Goal: Transaction & Acquisition: Purchase product/service

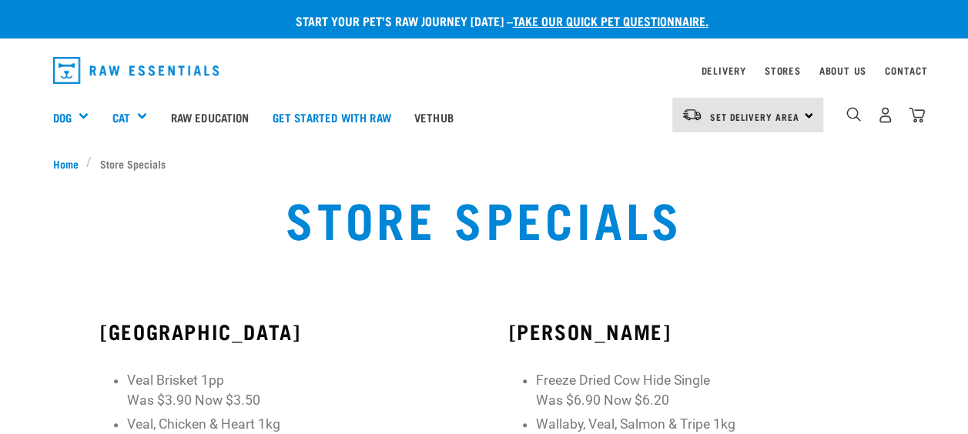
click at [850, 77] on div "About Us" at bounding box center [842, 71] width 47 height 18
click at [842, 68] on link "About Us" at bounding box center [842, 70] width 47 height 5
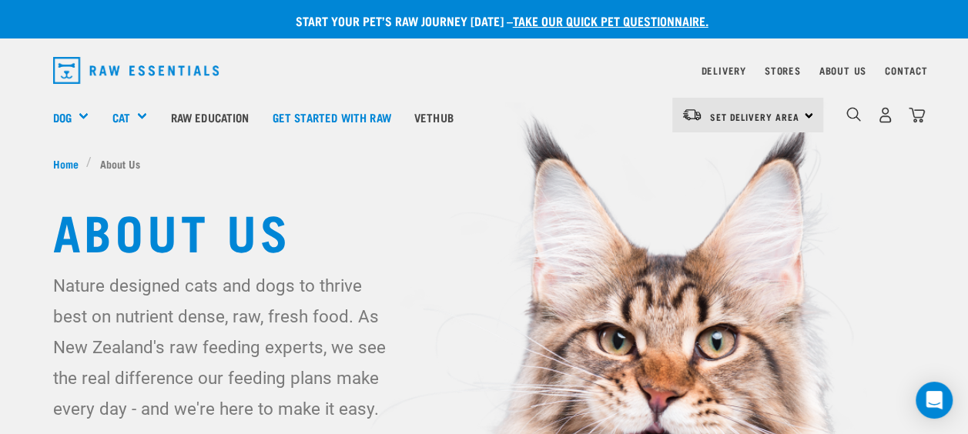
click at [877, 106] on div "0" at bounding box center [885, 115] width 79 height 35
click at [886, 122] on img "dropdown navigation" at bounding box center [885, 115] width 16 height 16
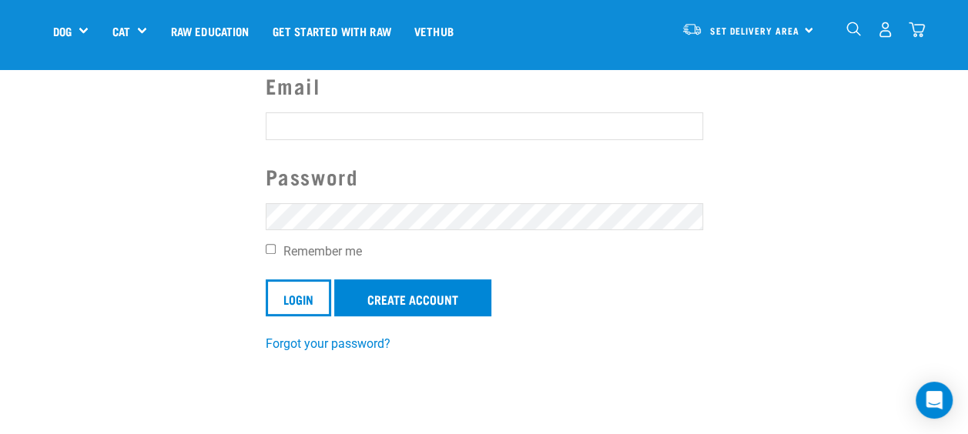
scroll to position [126, 0]
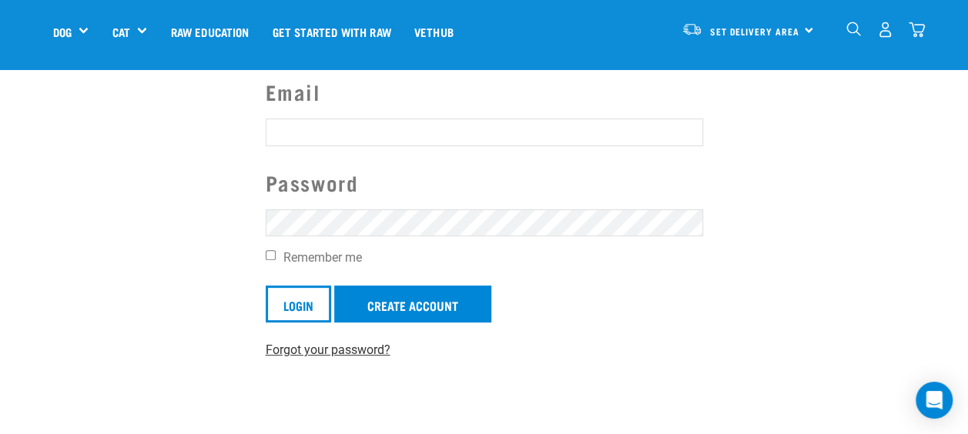
click at [307, 348] on link "Forgot your password?" at bounding box center [328, 350] width 125 height 15
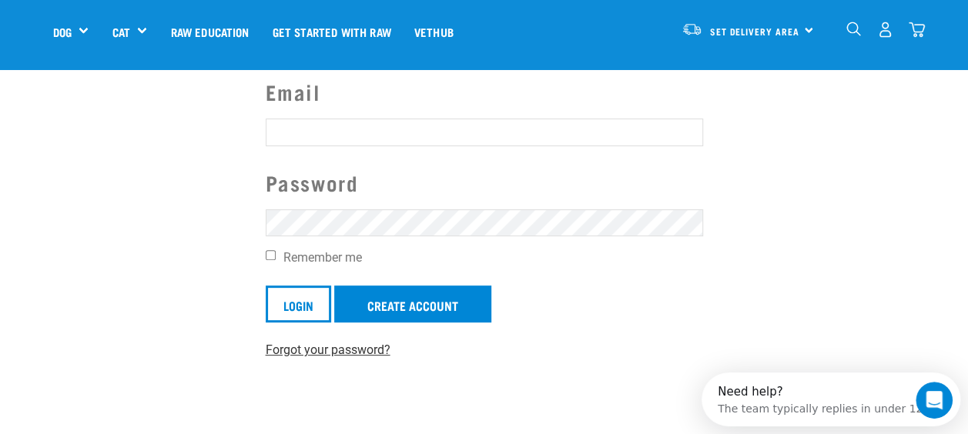
scroll to position [0, 0]
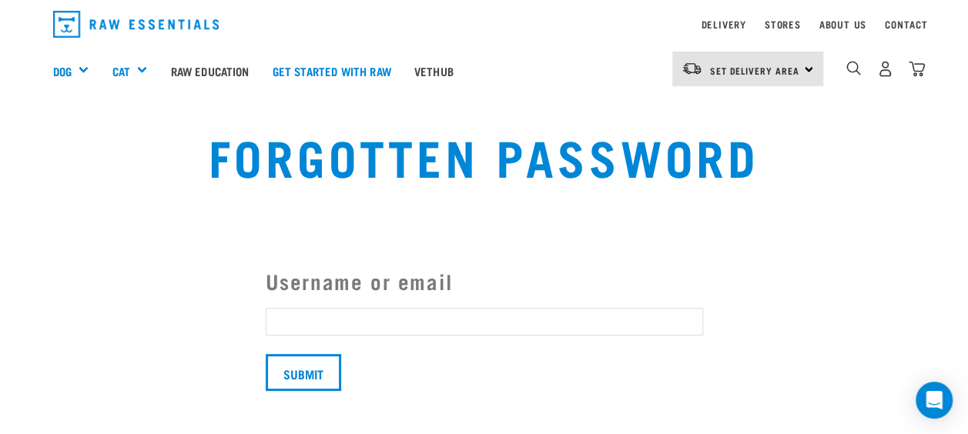
scroll to position [51, 0]
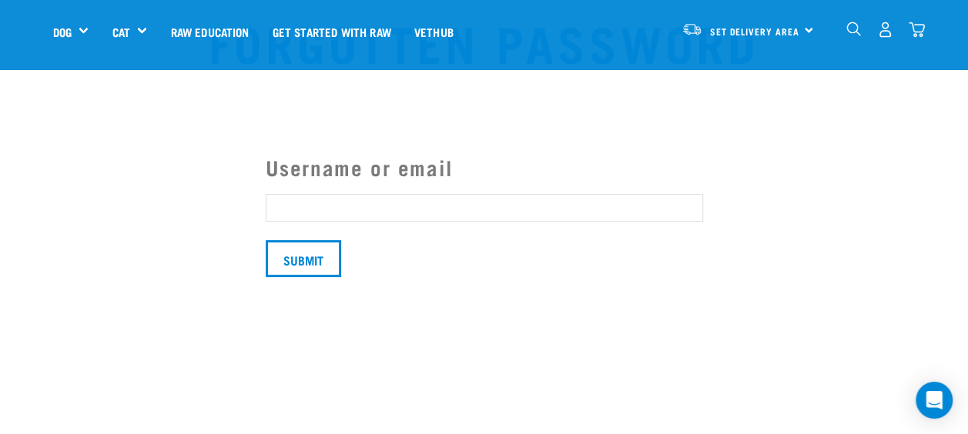
click at [290, 213] on input "Username or email" at bounding box center [485, 208] width 438 height 28
type input "n"
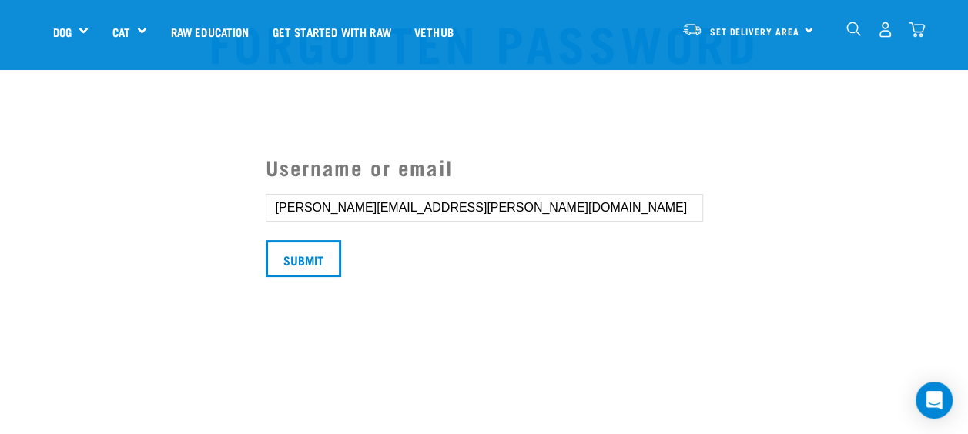
type input "anna.nathu@gmail.com"
click at [266, 240] on input "Submit" at bounding box center [303, 258] width 75 height 37
click at [273, 263] on input "Submit" at bounding box center [303, 258] width 75 height 37
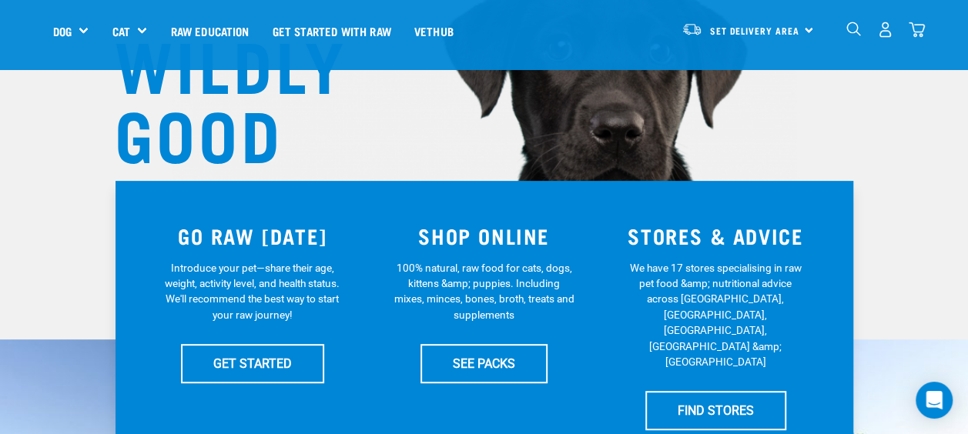
scroll to position [185, 0]
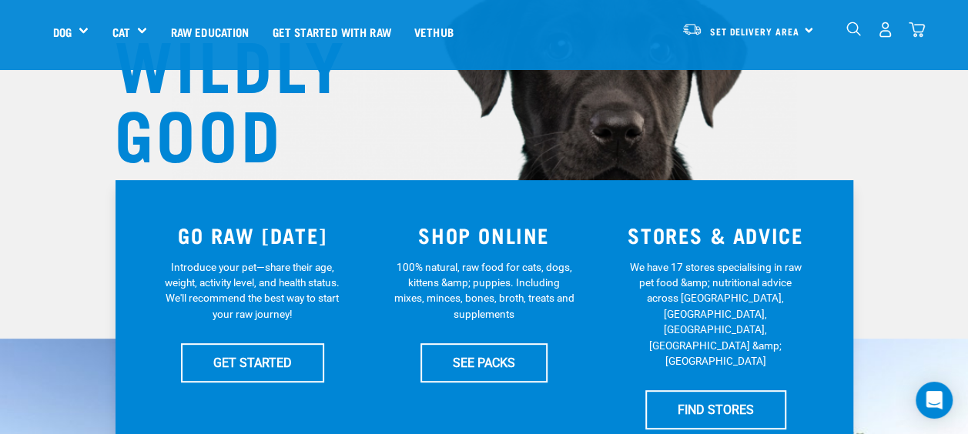
click at [911, 172] on div "WILDLY GOOD NUTRITION" at bounding box center [484, 77] width 968 height 524
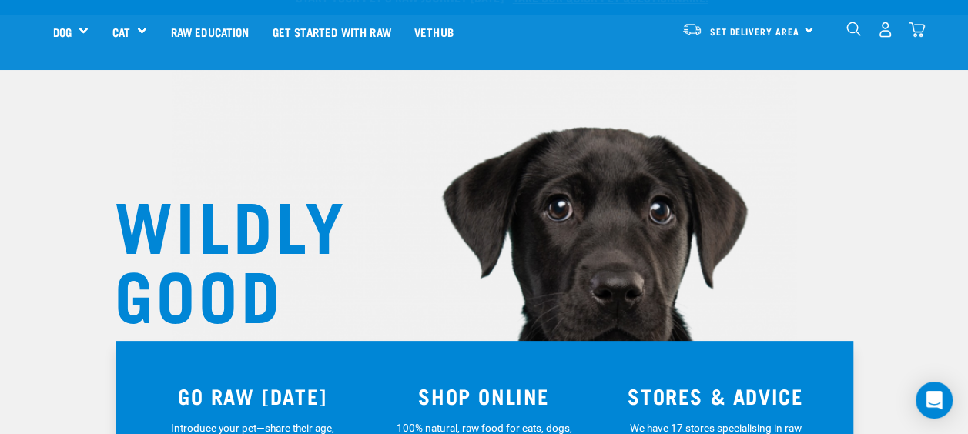
scroll to position [0, 0]
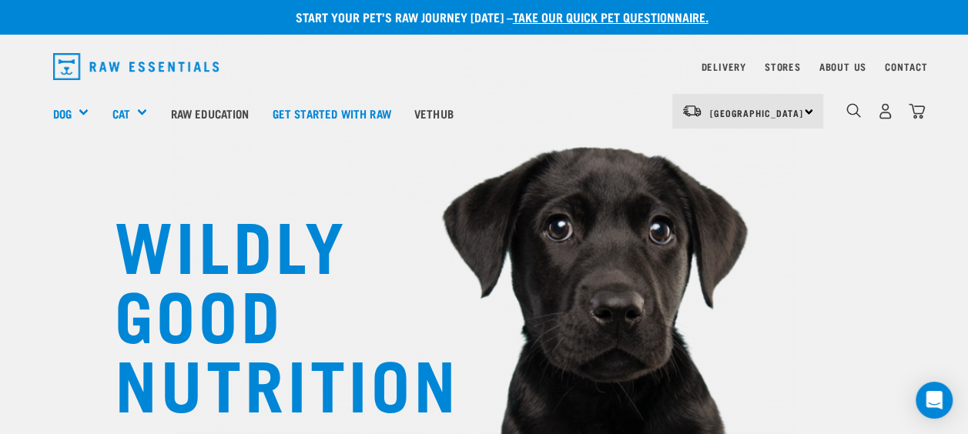
scroll to position [5, 0]
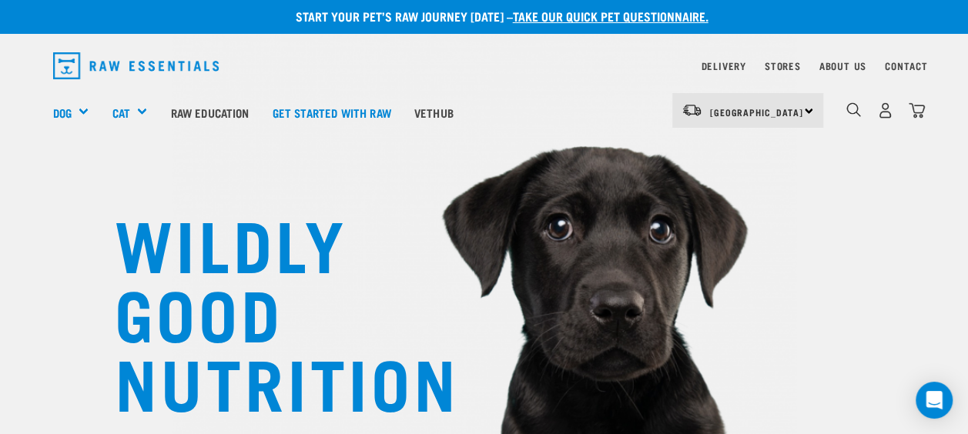
click at [894, 109] on div "0" at bounding box center [885, 110] width 79 height 35
click at [884, 112] on img "dropdown navigation" at bounding box center [885, 110] width 16 height 16
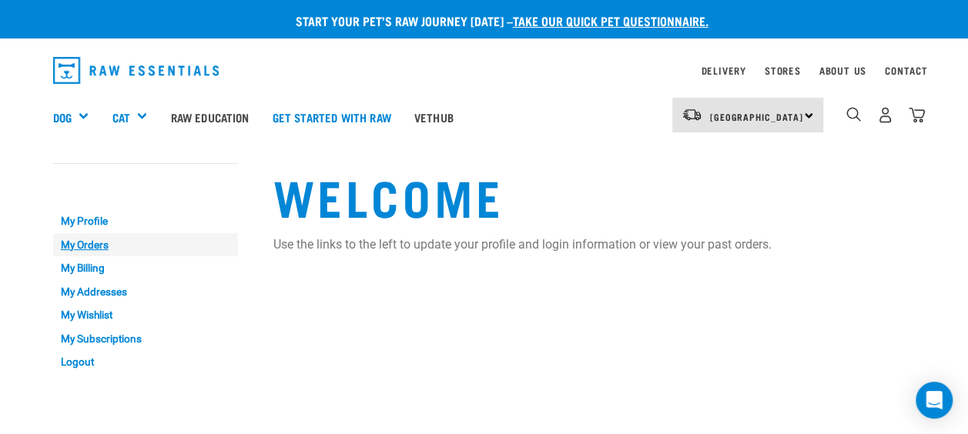
click at [82, 245] on link "My Orders" at bounding box center [145, 245] width 185 height 24
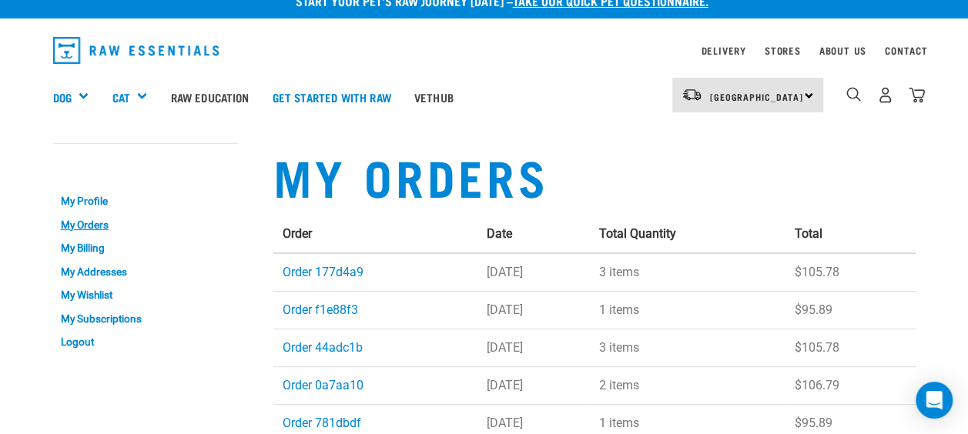
scroll to position [21, 0]
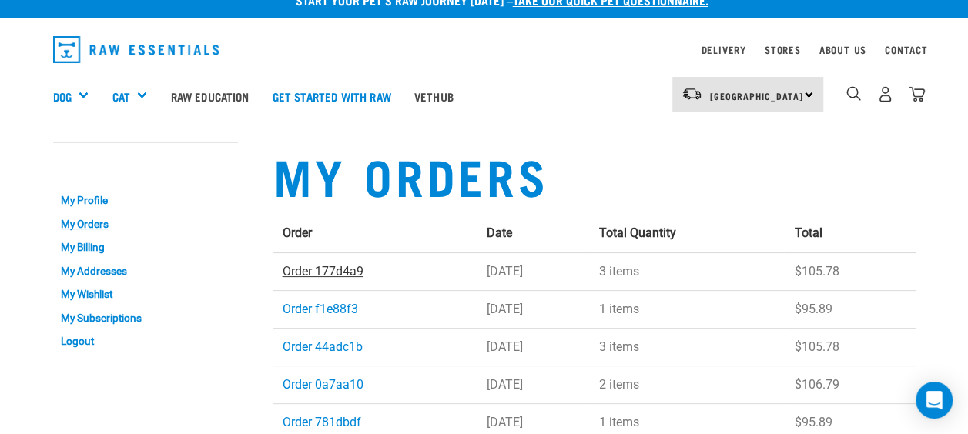
click at [337, 271] on link "Order 177d4a9" at bounding box center [323, 271] width 81 height 15
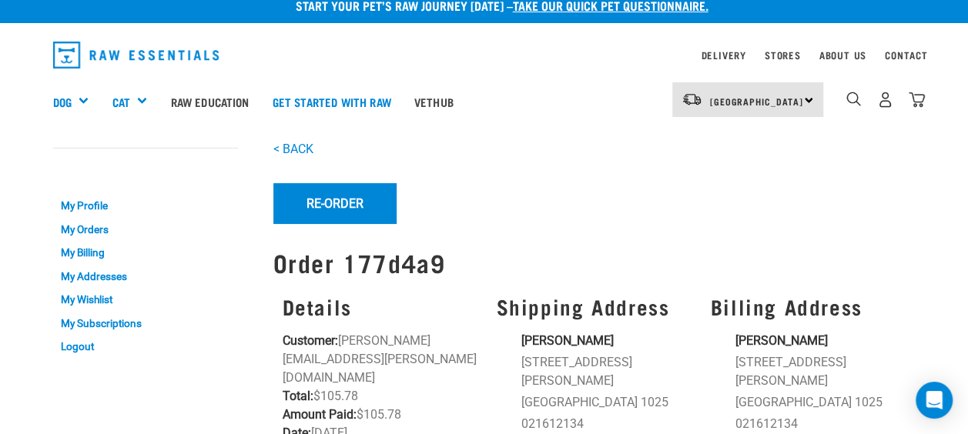
scroll to position [14, 0]
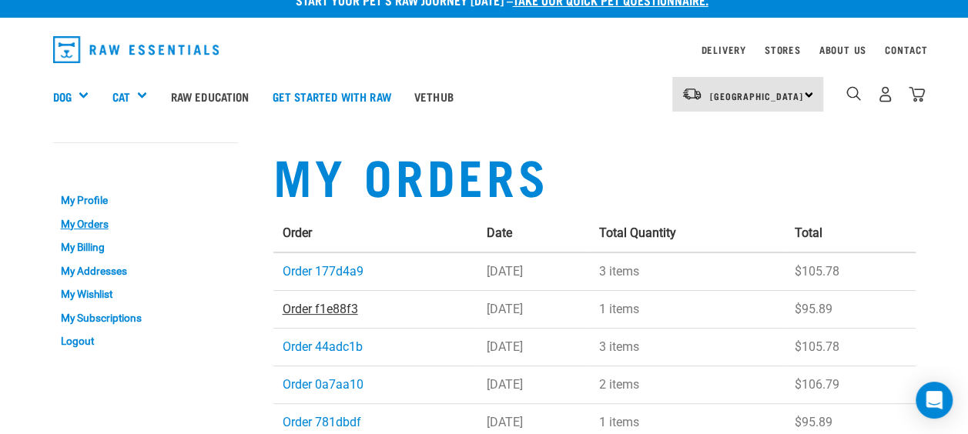
click at [341, 307] on link "Order f1e88f3" at bounding box center [320, 309] width 75 height 15
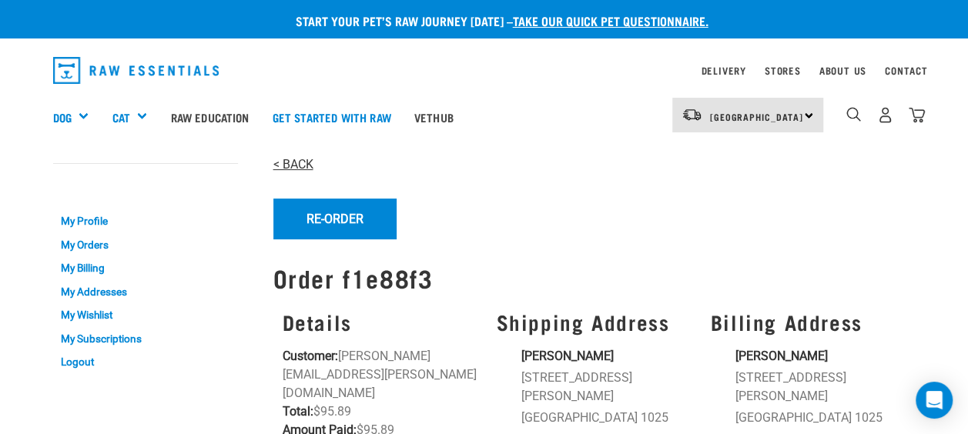
click at [290, 169] on link "< BACK" at bounding box center [293, 164] width 40 height 15
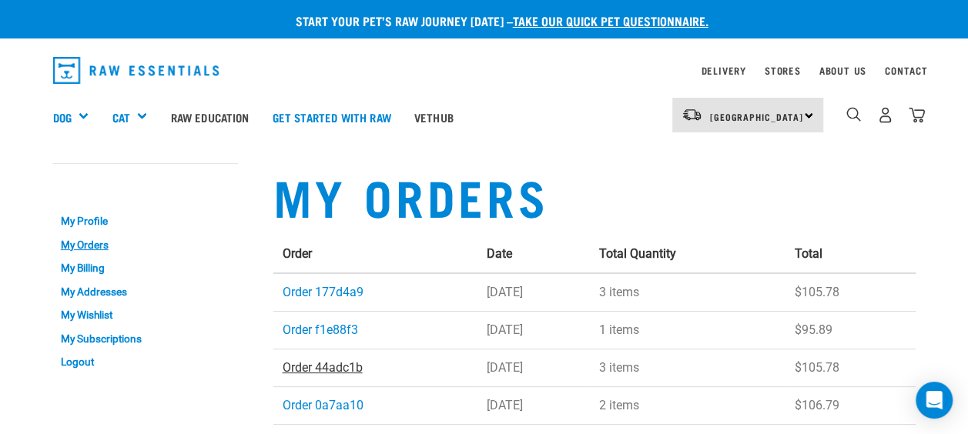
click at [326, 369] on link "Order 44adc1b" at bounding box center [323, 368] width 80 height 15
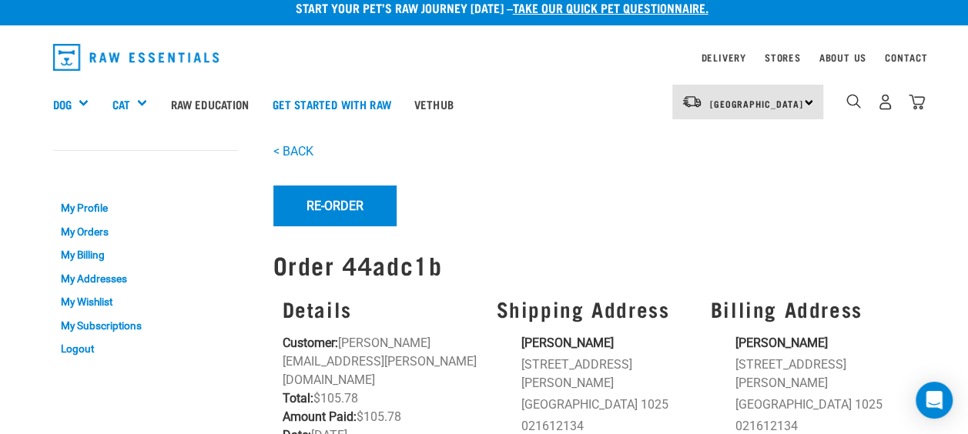
scroll to position [12, 0]
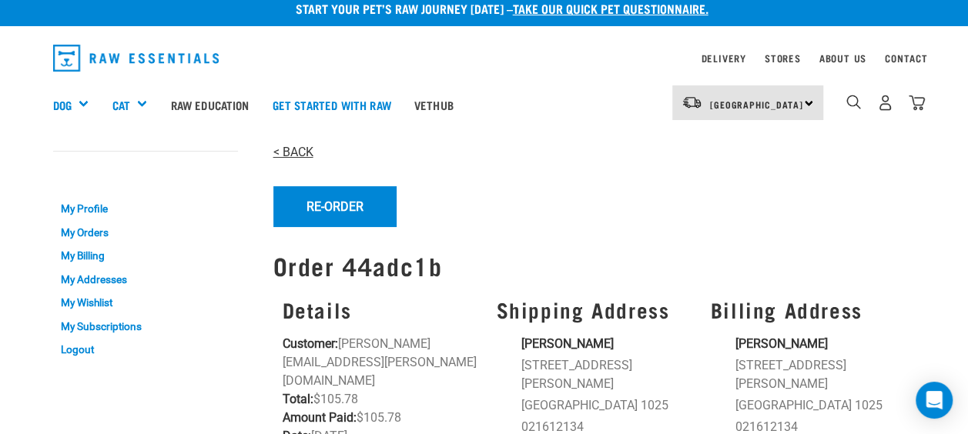
click at [286, 152] on link "< BACK" at bounding box center [293, 152] width 40 height 15
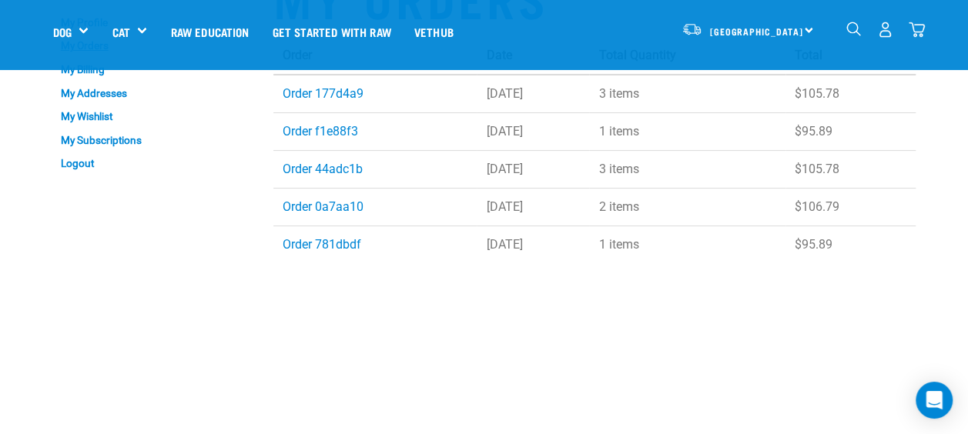
scroll to position [92, 0]
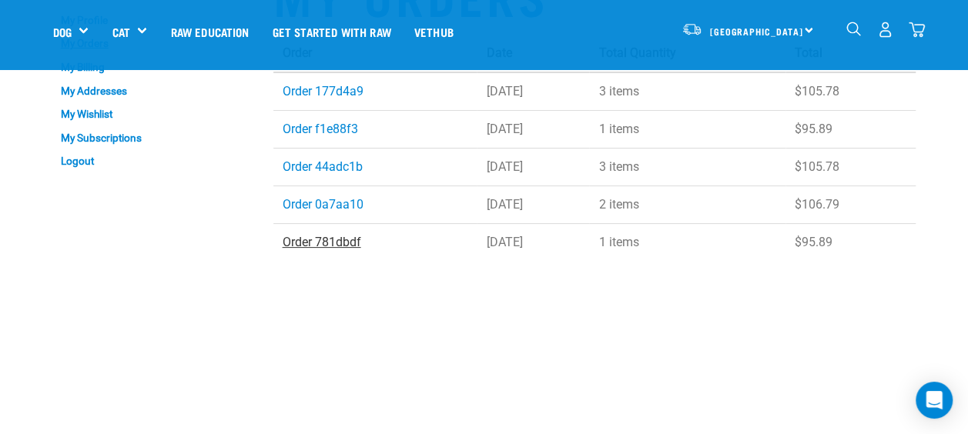
click at [311, 243] on link "Order 781dbdf" at bounding box center [322, 242] width 79 height 15
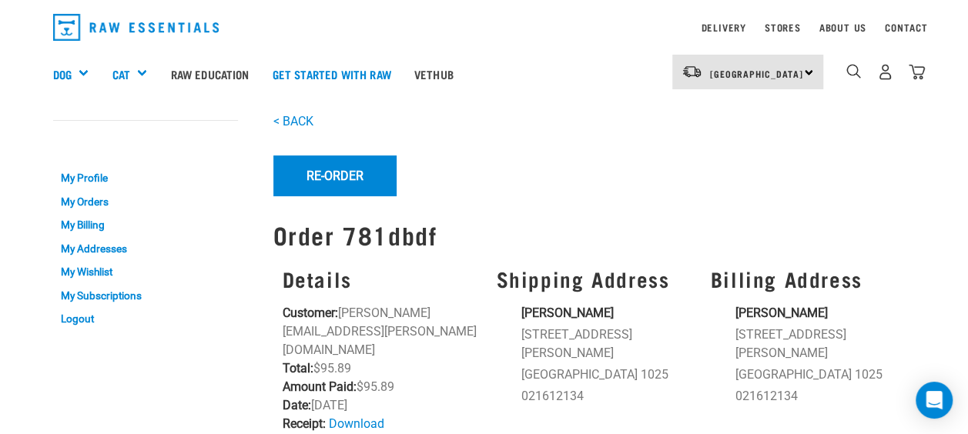
scroll to position [39, 0]
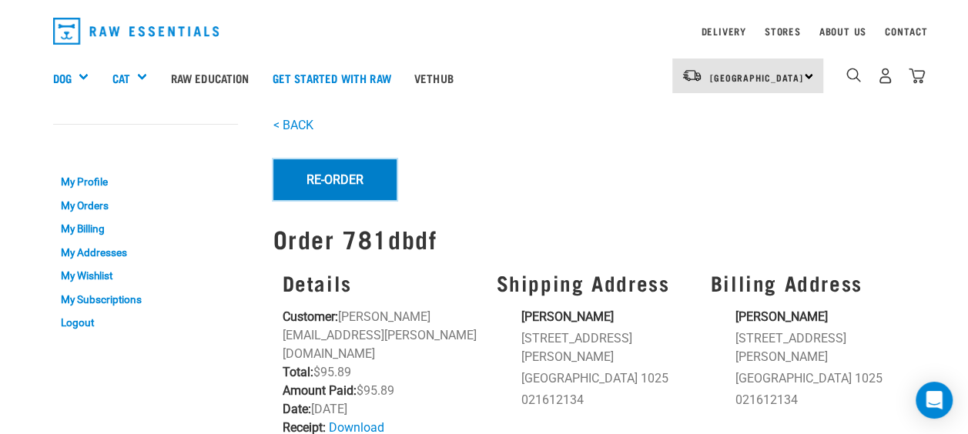
click at [340, 159] on button "Re-Order" at bounding box center [334, 179] width 123 height 40
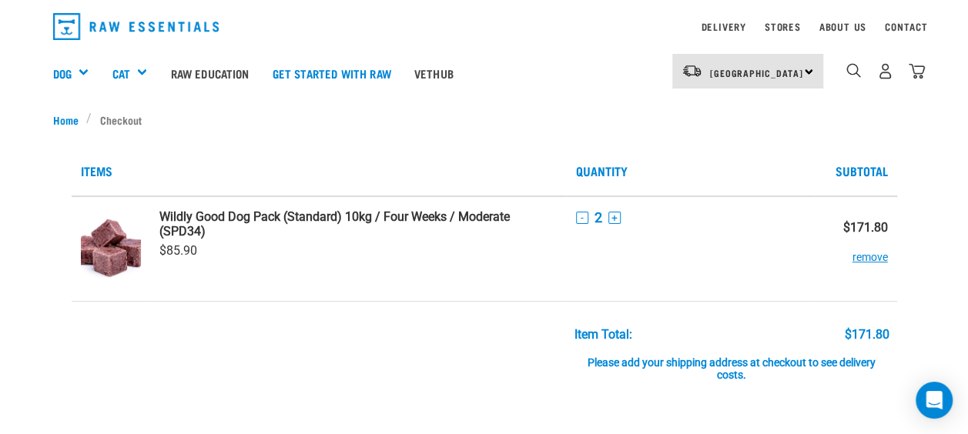
scroll to position [45, 0]
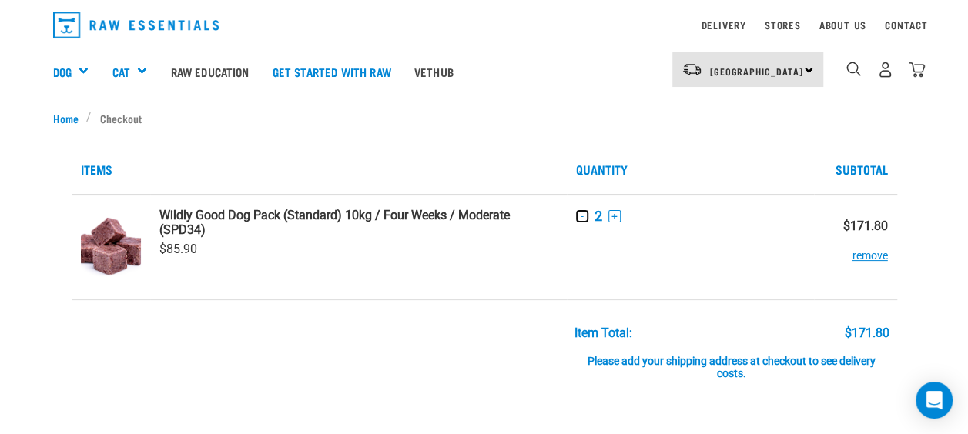
click at [580, 217] on button "-" at bounding box center [582, 216] width 12 height 12
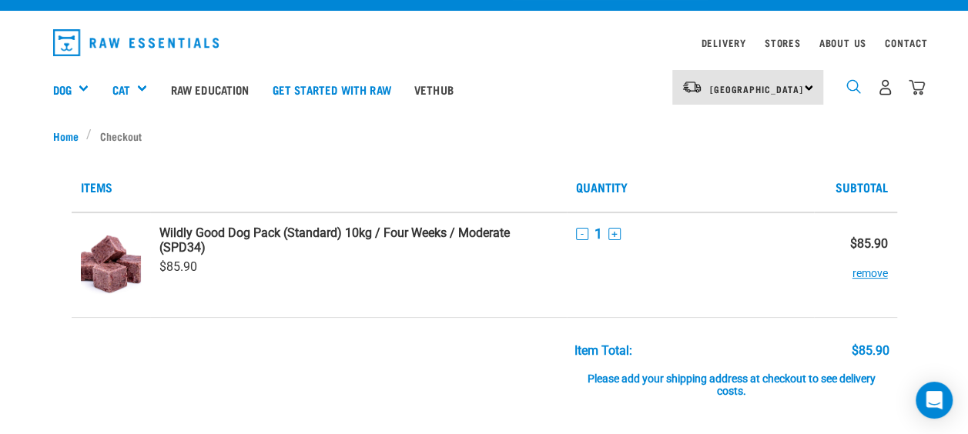
click at [855, 82] on img "dropdown navigation" at bounding box center [854, 86] width 15 height 15
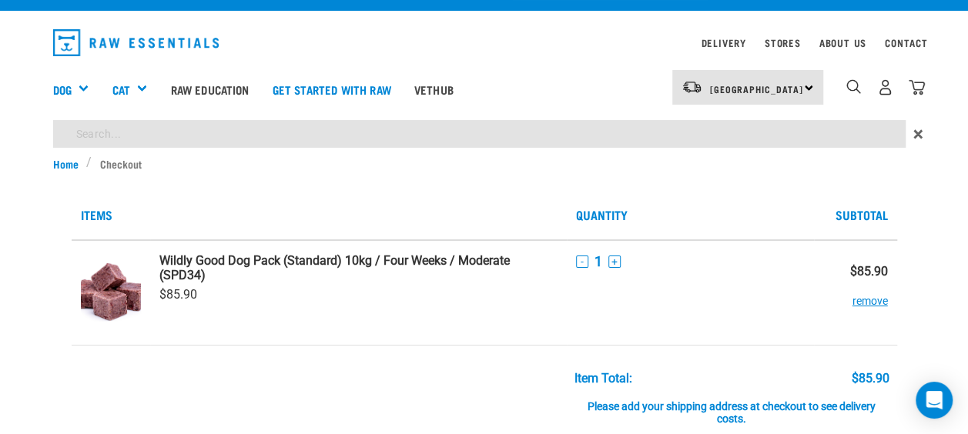
click at [532, 135] on div "×" at bounding box center [484, 137] width 968 height 35
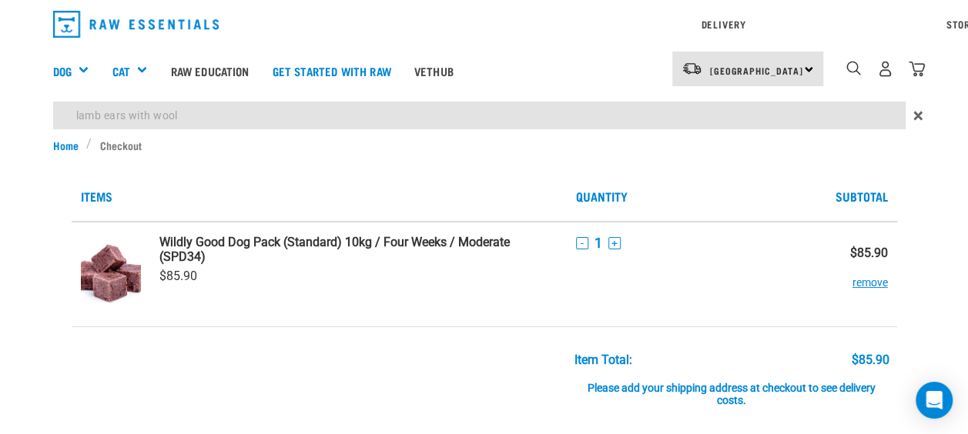
type input "lamb ears with wool"
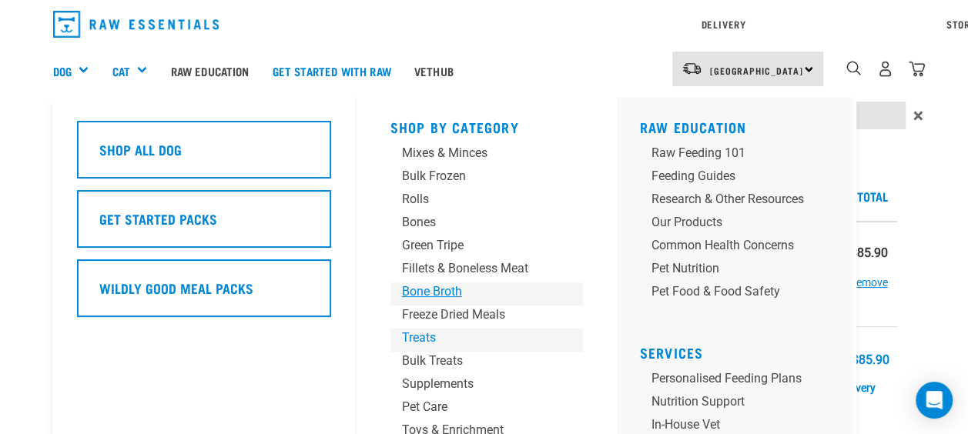
click at [435, 337] on div "Shop By Category Mixes & Minces Bulk Frozen Rolls Bones Green Tripe Bone Broth …" at bounding box center [486, 321] width 211 height 447
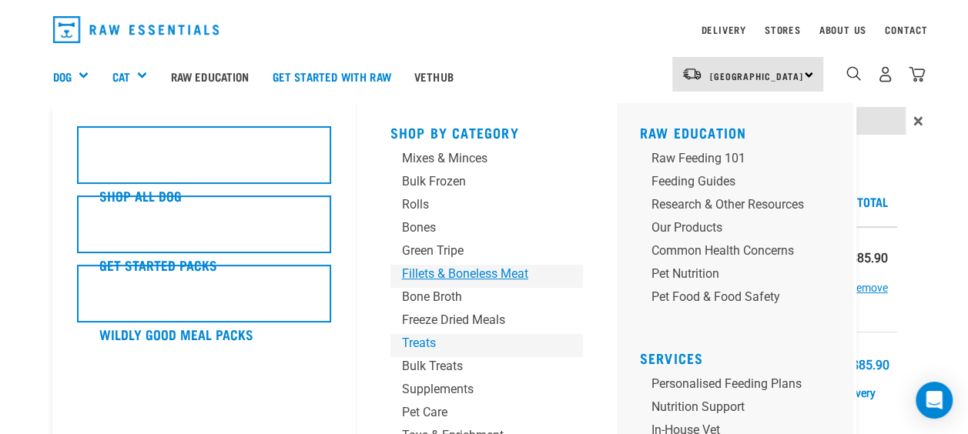
scroll to position [45, 0]
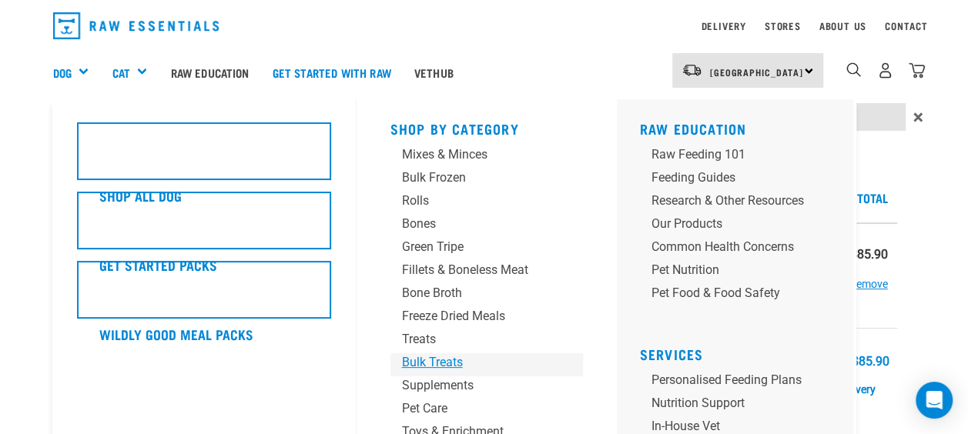
click at [424, 357] on div "Bulk Treats" at bounding box center [474, 363] width 144 height 18
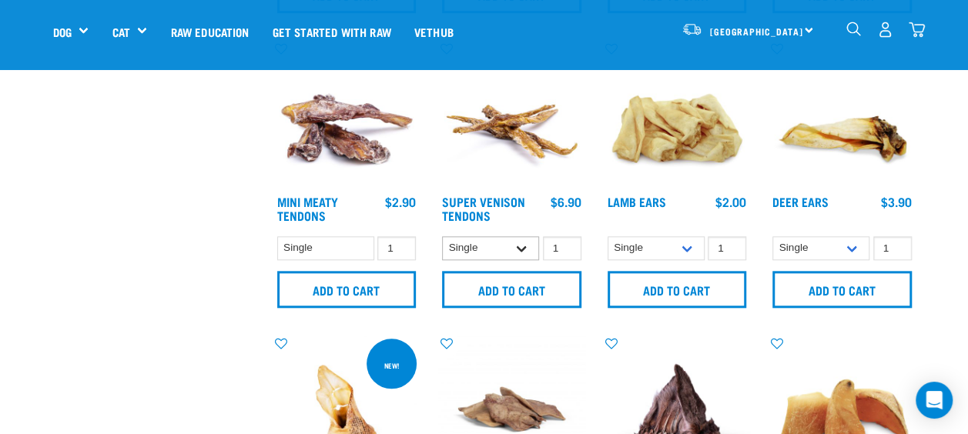
scroll to position [662, 0]
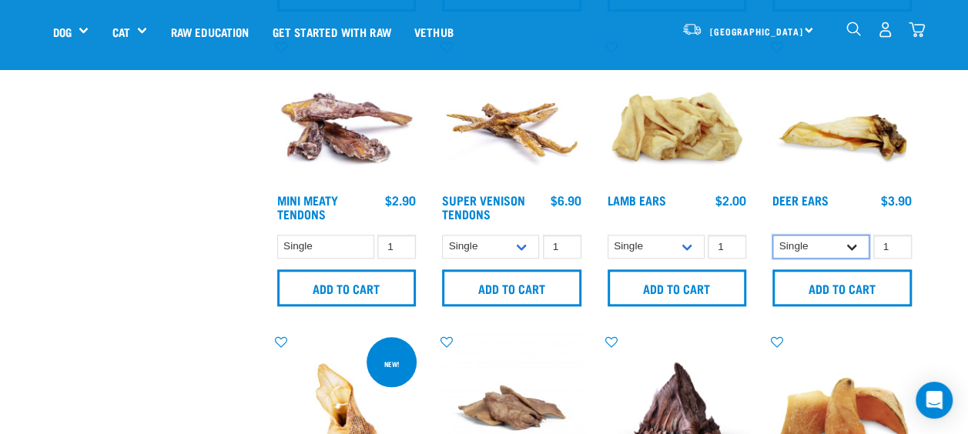
click at [855, 245] on select "Single 3 per pack 10 per pack" at bounding box center [821, 247] width 97 height 24
select select "443101"
click at [773, 235] on select "Single 3 per pack 10 per pack" at bounding box center [821, 247] width 97 height 24
click at [689, 247] on select "Single 10 per pack 1kg" at bounding box center [656, 247] width 97 height 24
select select "800"
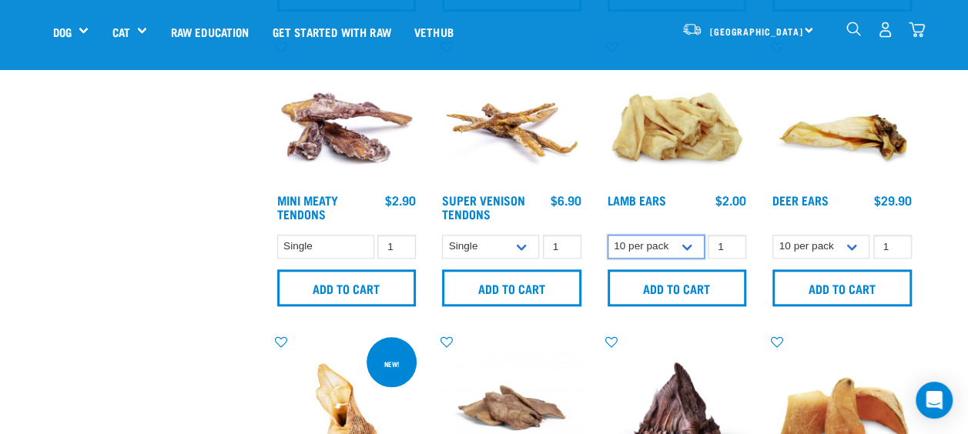
click at [608, 235] on select "Single 10 per pack 1kg" at bounding box center [656, 247] width 97 height 24
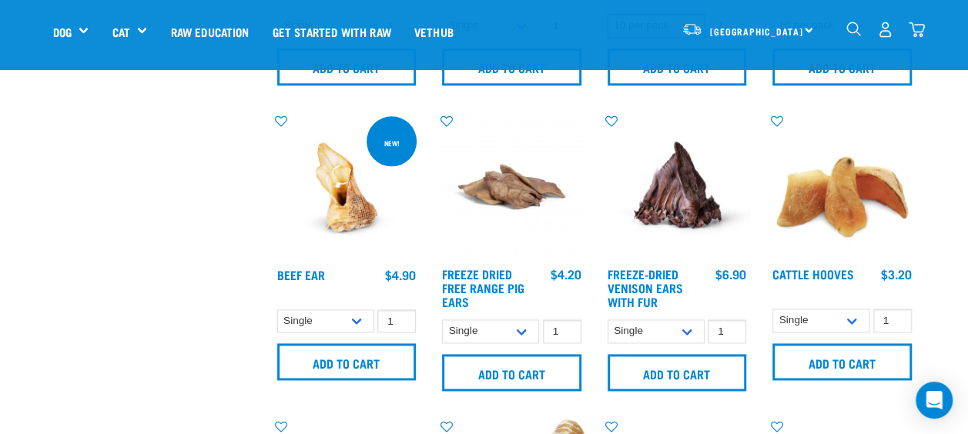
scroll to position [891, 0]
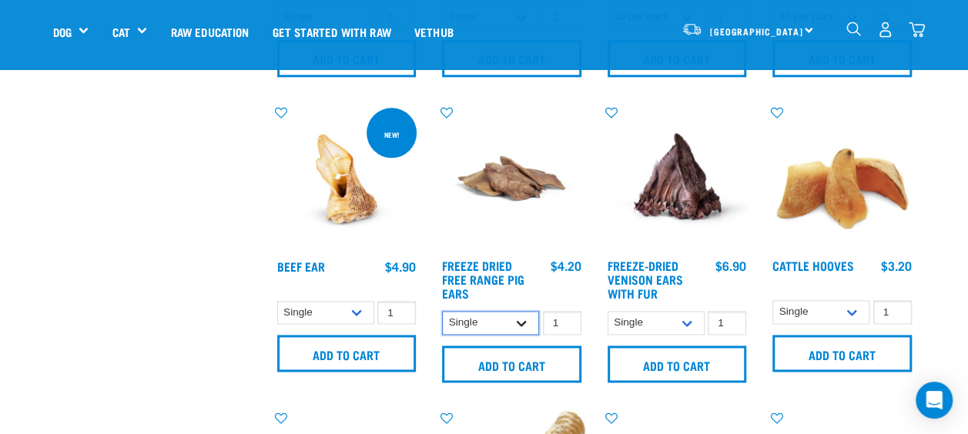
click at [515, 315] on select "Single 10 per pack 25 per pack" at bounding box center [490, 323] width 97 height 24
select select "695498"
click at [442, 311] on select "Single 10 per pack 25 per pack" at bounding box center [490, 323] width 97 height 24
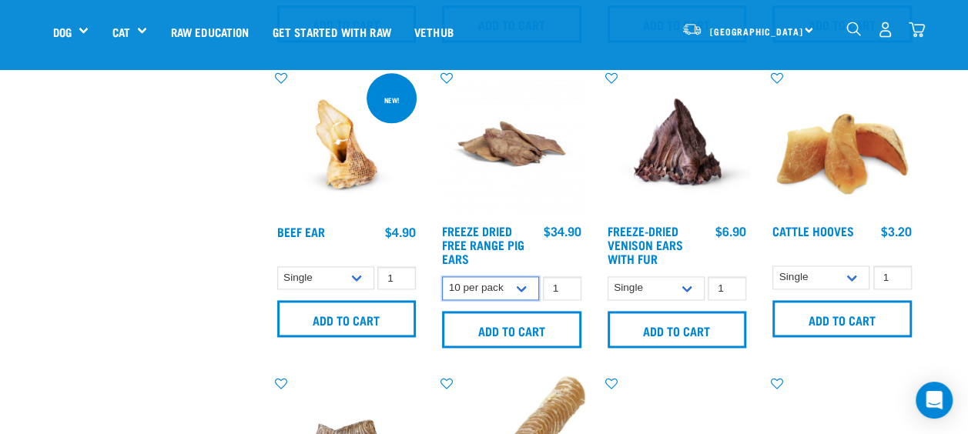
scroll to position [927, 0]
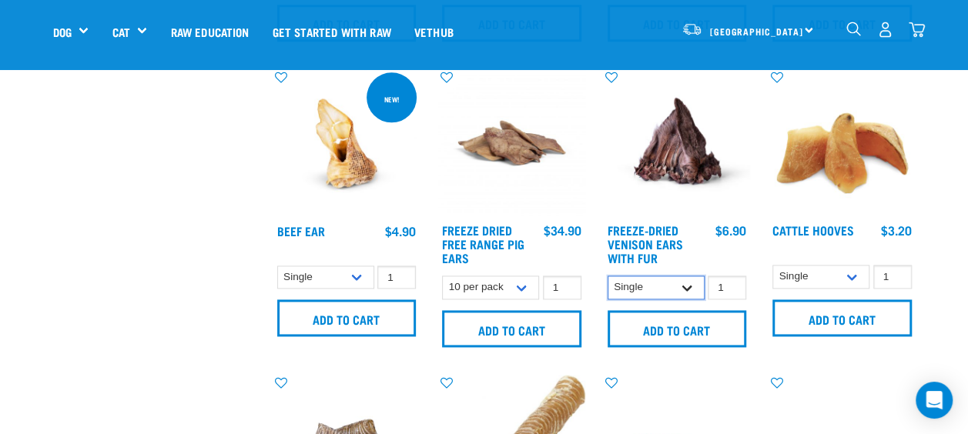
click at [686, 290] on select "Single 10 per pack 25 per pack" at bounding box center [656, 288] width 97 height 24
select select "695499"
click at [608, 276] on select "Single 10 per pack 25 per pack" at bounding box center [656, 288] width 97 height 24
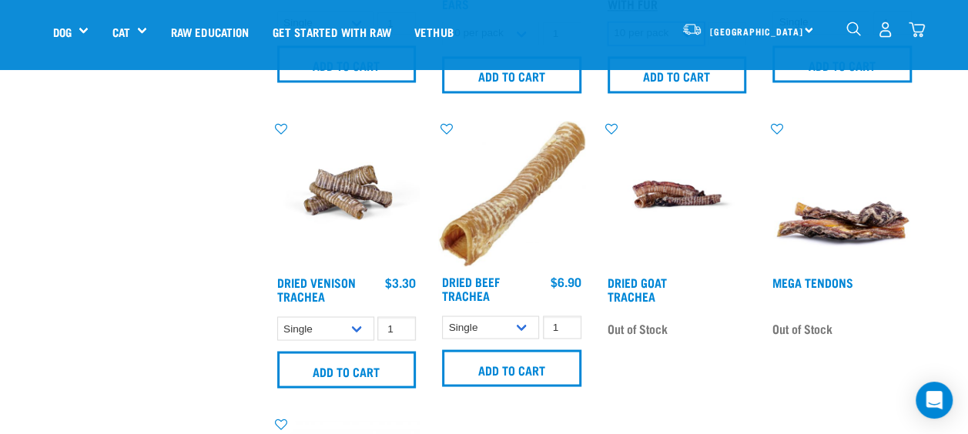
scroll to position [1182, 0]
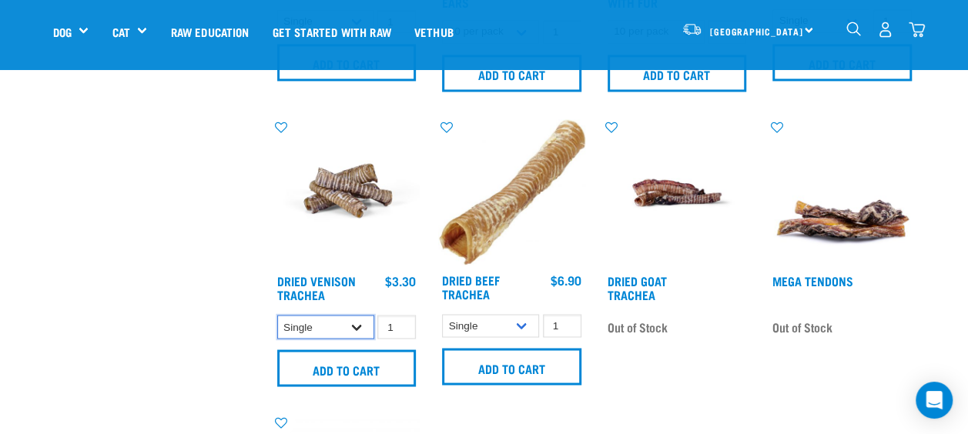
click at [357, 330] on select "Single 10 per pack 25 per pack" at bounding box center [325, 327] width 97 height 24
select select "443103"
click at [277, 315] on select "Single 10 per pack 25 per pack" at bounding box center [325, 327] width 97 height 24
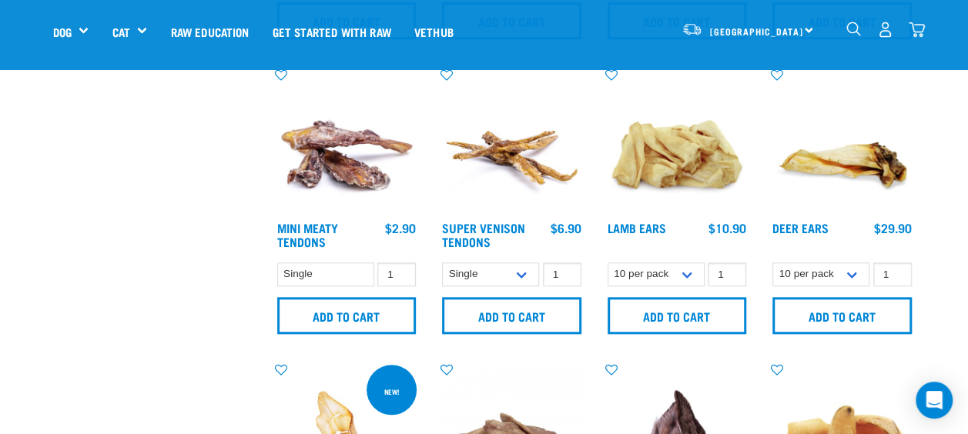
scroll to position [631, 0]
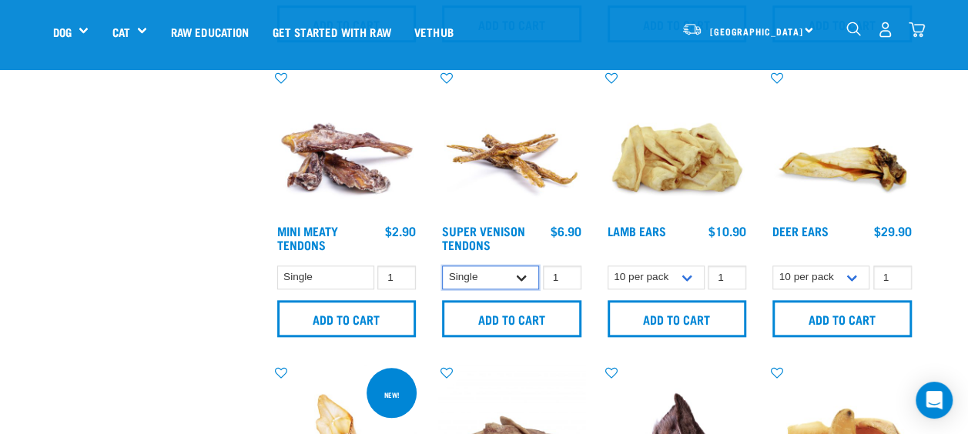
click at [515, 272] on select "Single 10 per pack 25 per pack" at bounding box center [490, 278] width 97 height 24
select select "682009"
click at [442, 266] on select "Single 10 per pack 25 per pack" at bounding box center [490, 278] width 97 height 24
click at [367, 279] on select "Single" at bounding box center [325, 278] width 97 height 24
click at [407, 233] on div "$2.90" at bounding box center [400, 231] width 31 height 14
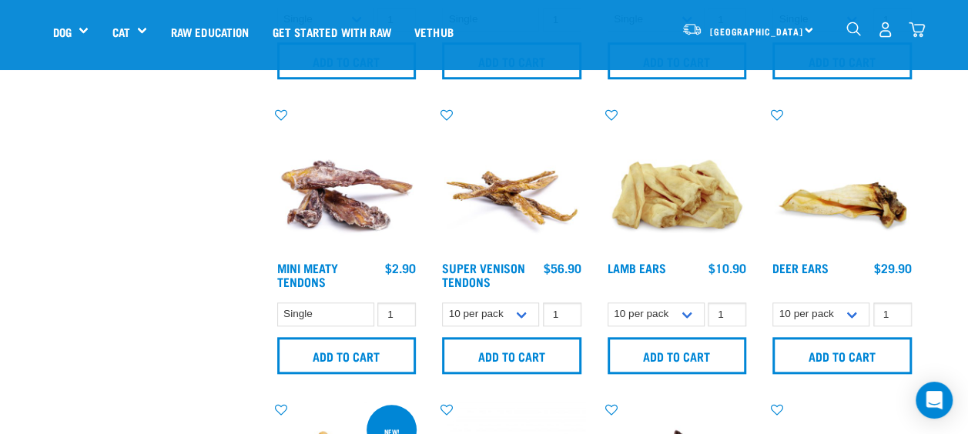
scroll to position [596, 0]
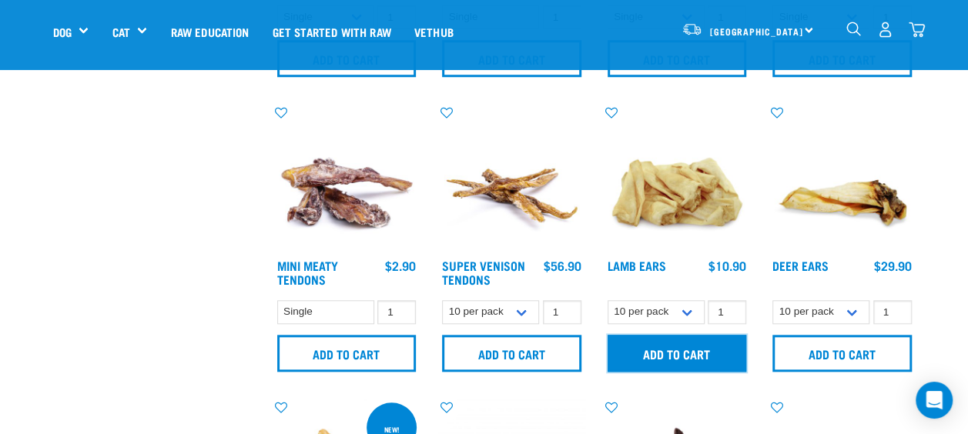
click at [680, 350] on input "Add to cart" at bounding box center [677, 353] width 139 height 37
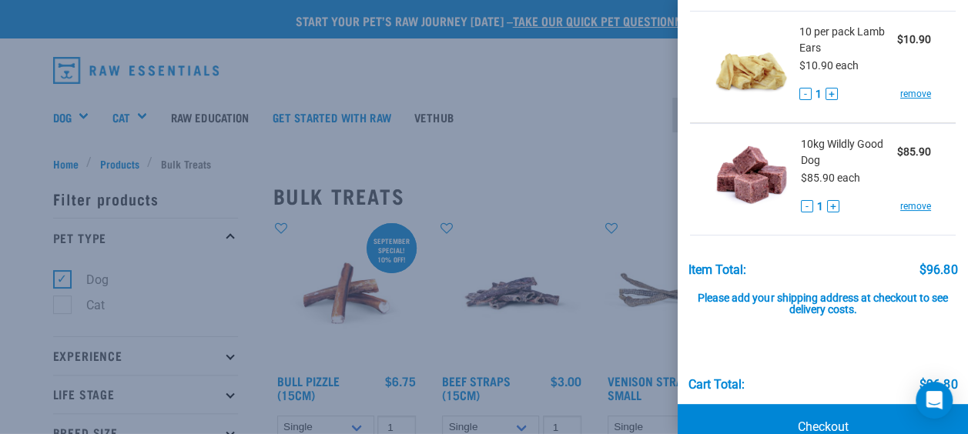
scroll to position [122, 0]
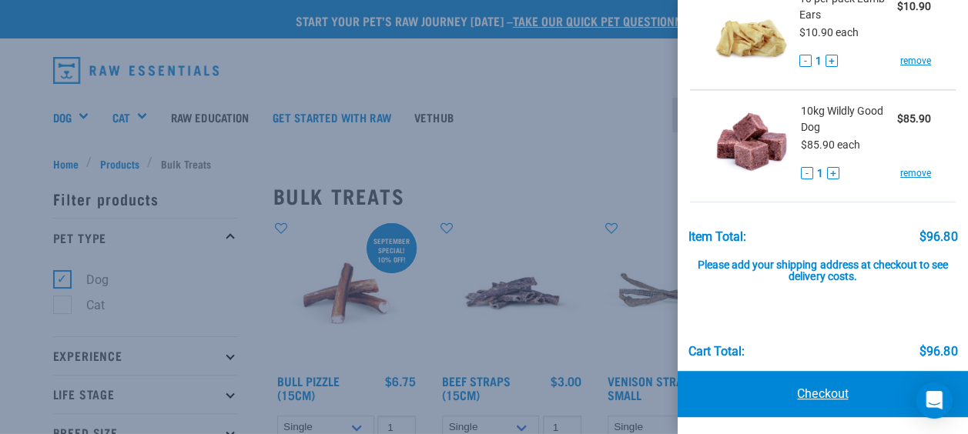
click at [832, 374] on link "Checkout" at bounding box center [823, 394] width 290 height 46
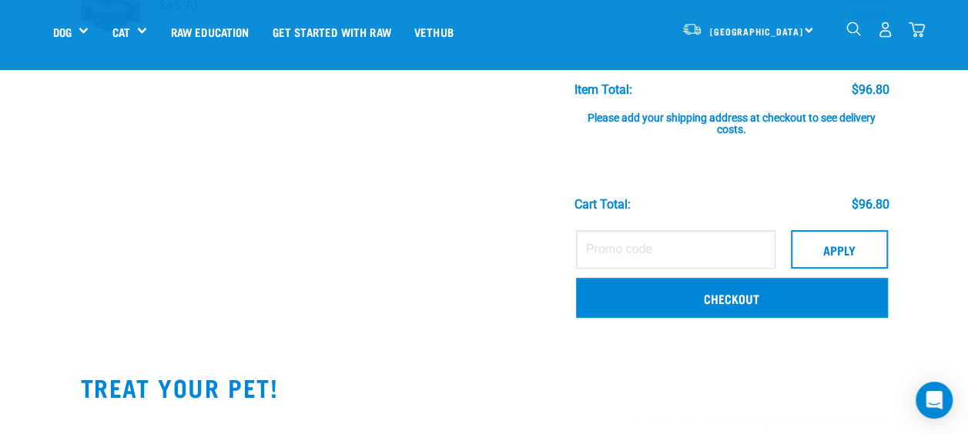
scroll to position [285, 0]
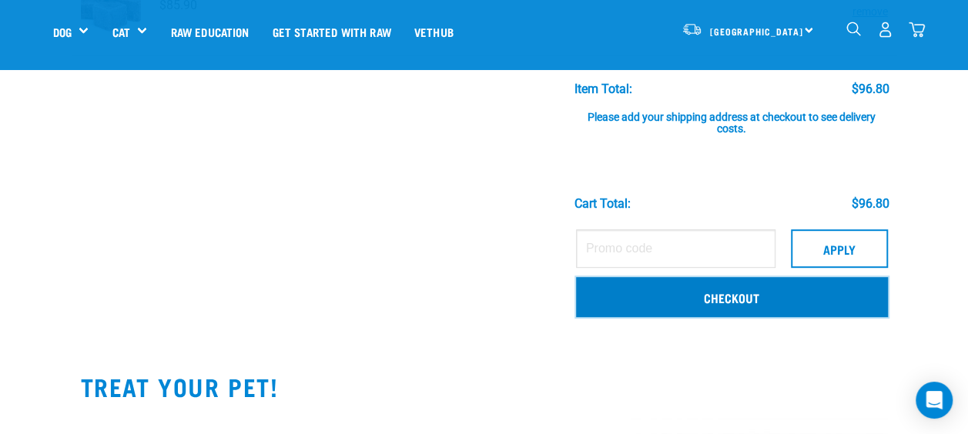
click at [716, 297] on link "Checkout" at bounding box center [732, 297] width 312 height 40
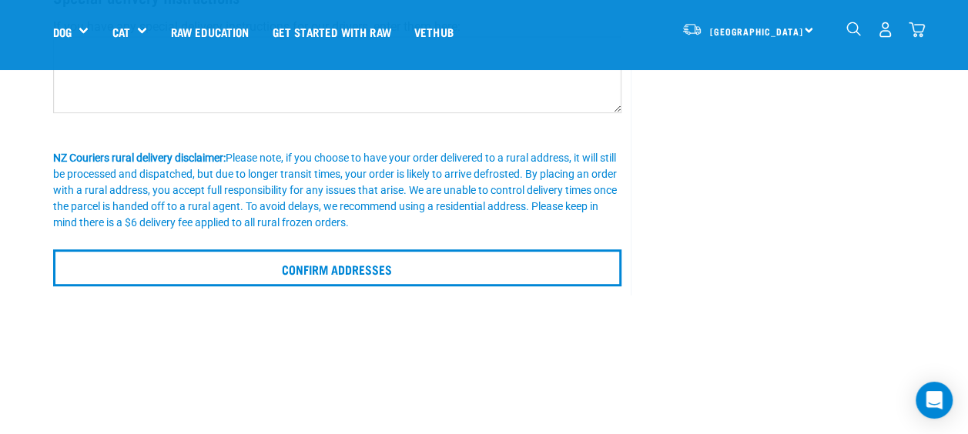
scroll to position [345, 0]
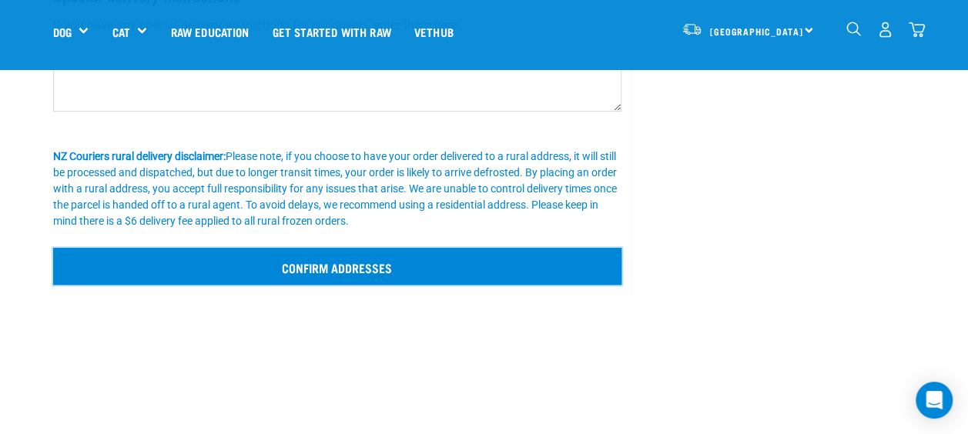
click at [501, 253] on input "Confirm addresses" at bounding box center [337, 266] width 569 height 37
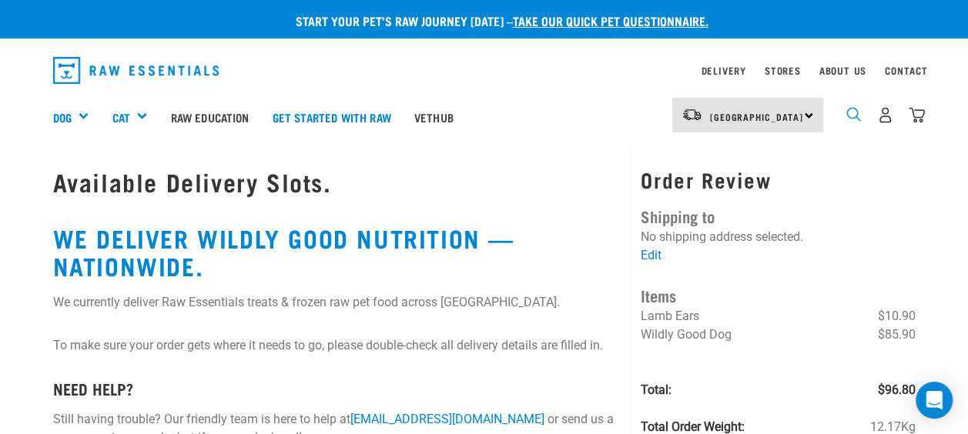
click at [852, 116] on img "dropdown navigation" at bounding box center [854, 114] width 15 height 15
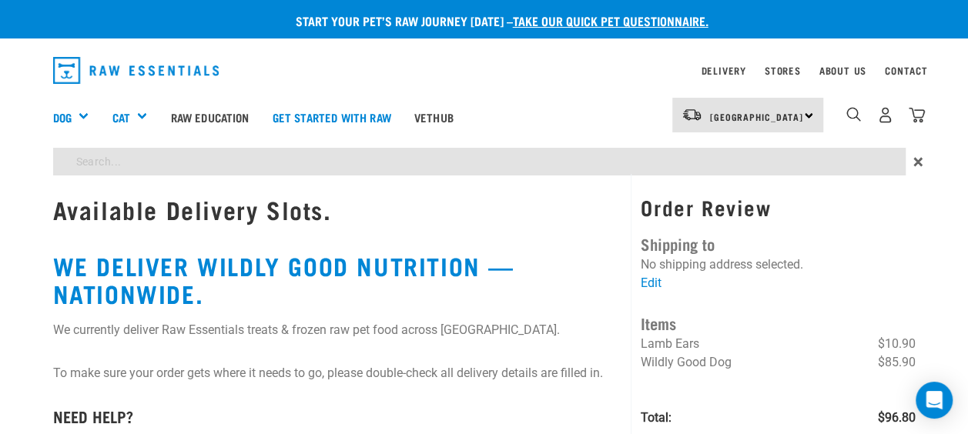
click at [15, 57] on div "Delivery Stores About Us Contact" at bounding box center [484, 68] width 968 height 44
click at [660, 283] on link "Edit" at bounding box center [651, 283] width 21 height 15
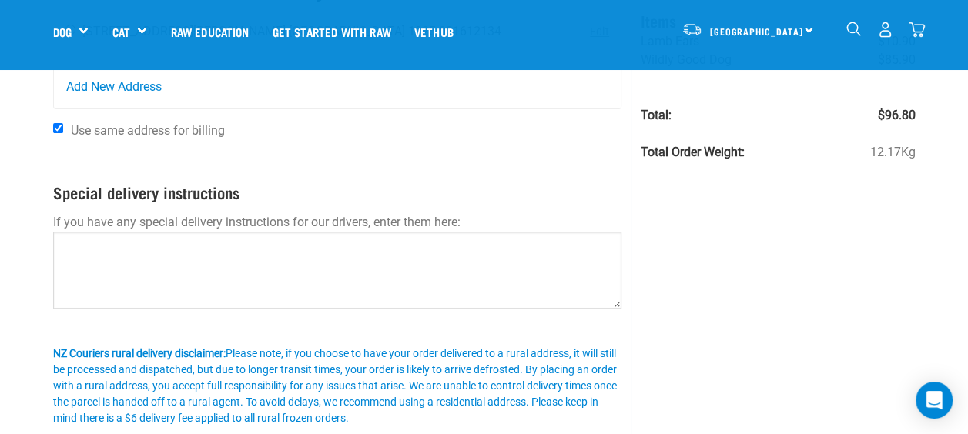
scroll to position [62, 0]
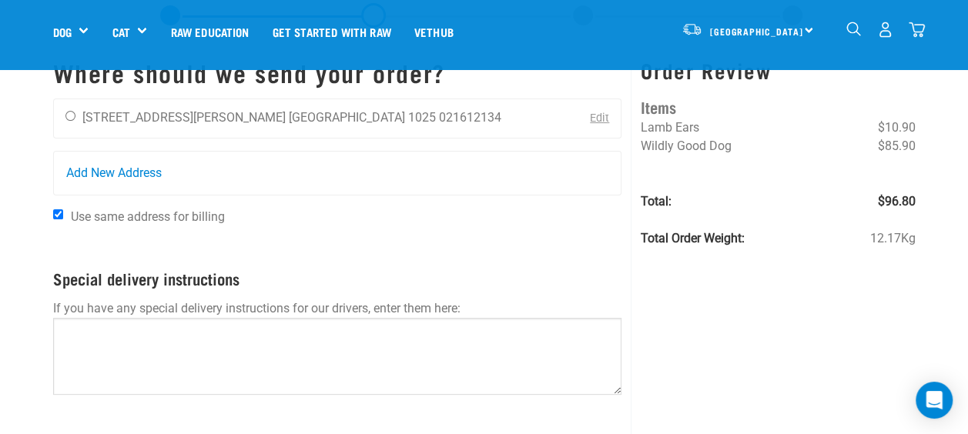
click at [72, 149] on div "Anna Nathu 106 Fowlds Avenue Auckland 1025 021612134 Edit Add New Address" at bounding box center [337, 147] width 569 height 97
click at [79, 111] on div "Anna Nathu 106 Fowlds Avenue Auckland 1025 021612134" at bounding box center [283, 118] width 459 height 39
click at [69, 114] on input "radio" at bounding box center [70, 116] width 10 height 10
radio input "true"
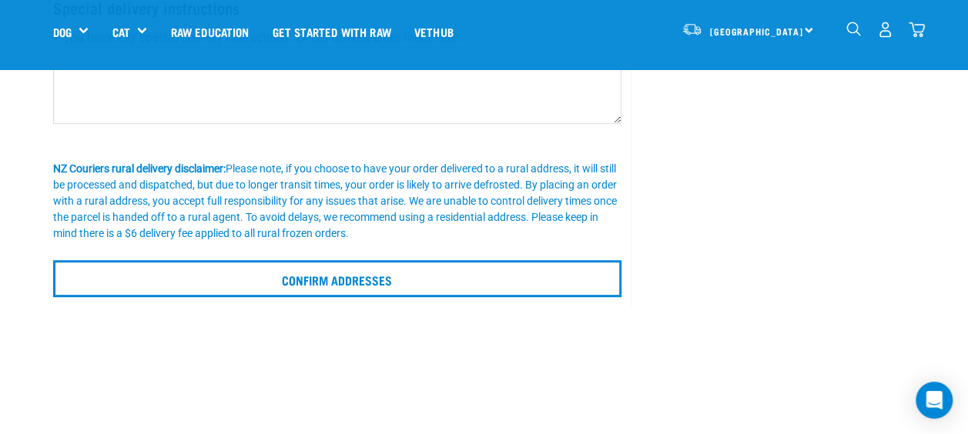
scroll to position [334, 0]
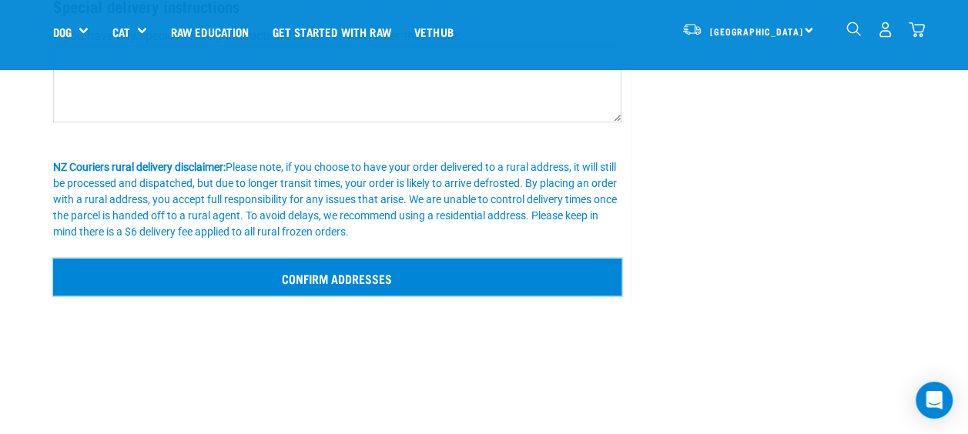
click at [250, 266] on input "Confirm addresses" at bounding box center [337, 277] width 569 height 37
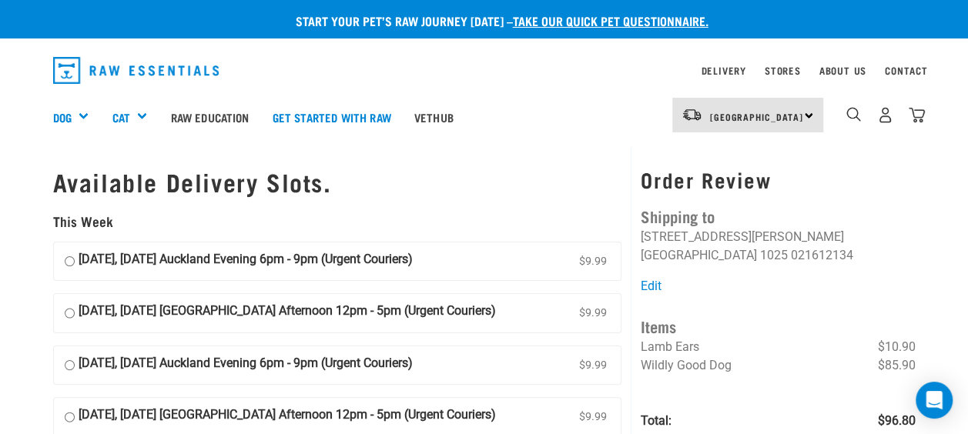
click at [63, 260] on label "09 September, Tuesday Auckland Evening 6pm - 9pm (Urgent Couriers) $9.99" at bounding box center [338, 262] width 568 height 39
click at [65, 260] on input "09 September, Tuesday Auckland Evening 6pm - 9pm (Urgent Couriers) $9.99" at bounding box center [70, 261] width 10 height 23
radio input "true"
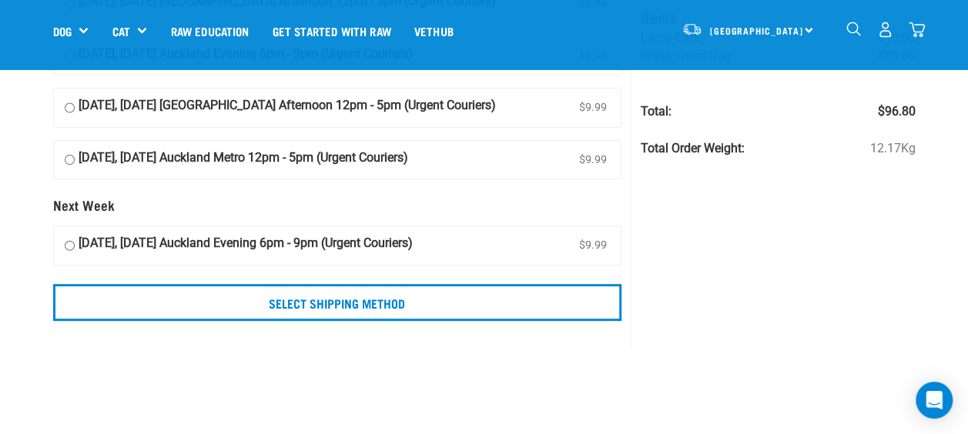
scroll to position [203, 0]
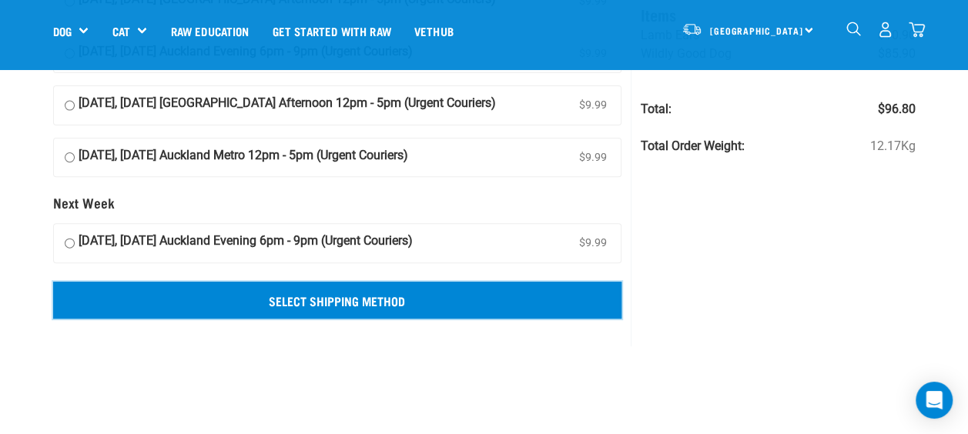
click at [249, 301] on input "Select Shipping Method" at bounding box center [337, 300] width 569 height 37
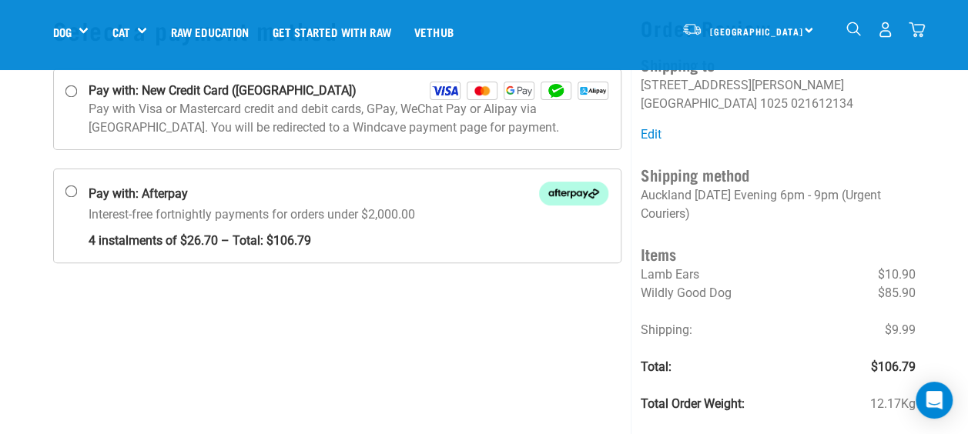
scroll to position [105, 0]
click at [232, 111] on p "Pay with Visa or Mastercard credit and debit cards, GPay, WeChat Pay or Alipay …" at bounding box center [349, 117] width 521 height 37
click at [77, 97] on input "Pay with: New Credit Card ([GEOGRAPHIC_DATA])" at bounding box center [71, 91] width 12 height 12
radio input "true"
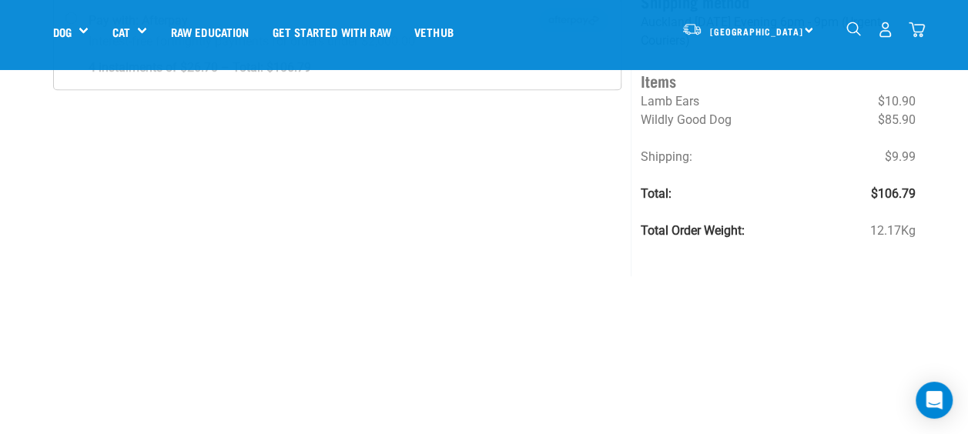
scroll to position [300, 0]
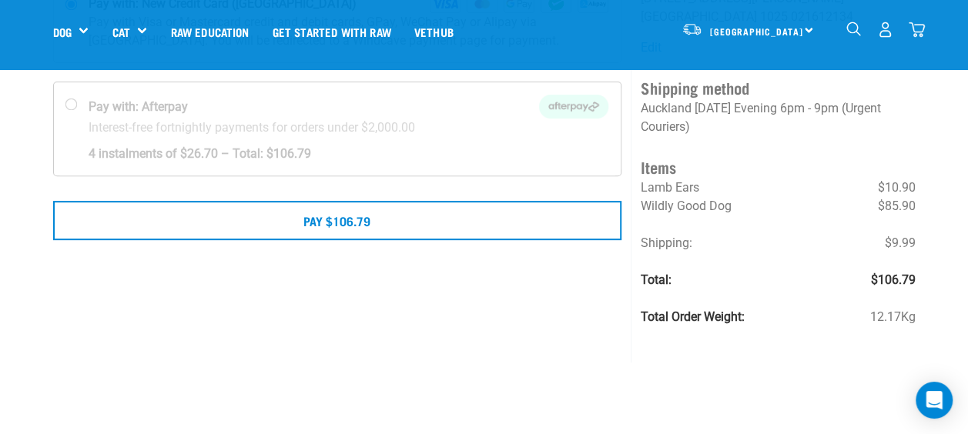
scroll to position [193, 0]
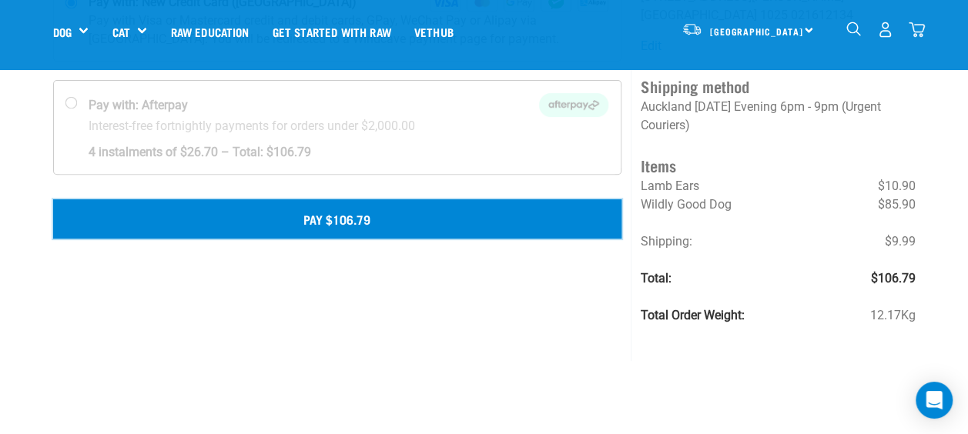
click at [504, 230] on button "Pay $106.79" at bounding box center [337, 219] width 569 height 39
